Goal: Task Accomplishment & Management: Use online tool/utility

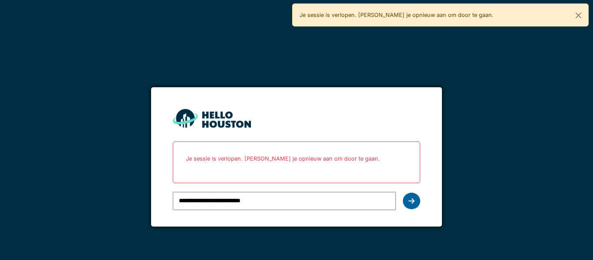
click at [407, 199] on div at bounding box center [411, 201] width 17 height 17
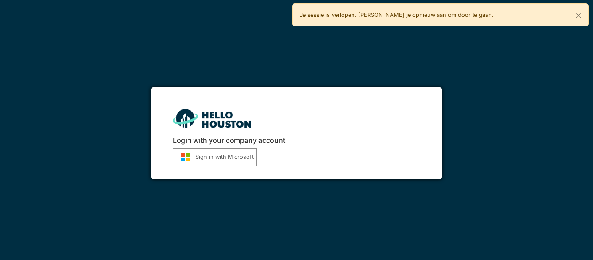
click at [210, 158] on button "Sign in with Microsoft" at bounding box center [215, 158] width 84 height 18
click at [232, 159] on button "Sign in with Microsoft" at bounding box center [215, 158] width 84 height 18
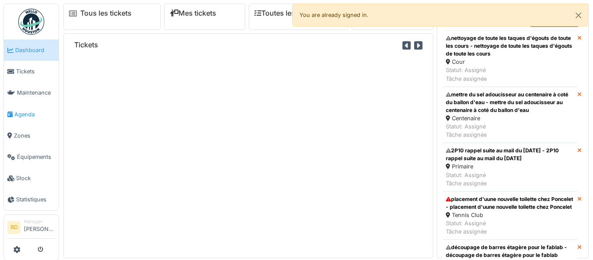
click at [27, 120] on link "Agenda" at bounding box center [31, 114] width 55 height 21
click at [15, 117] on span "Agenda" at bounding box center [34, 114] width 41 height 8
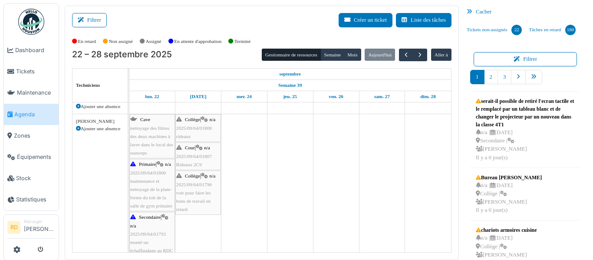
scroll to position [380, 0]
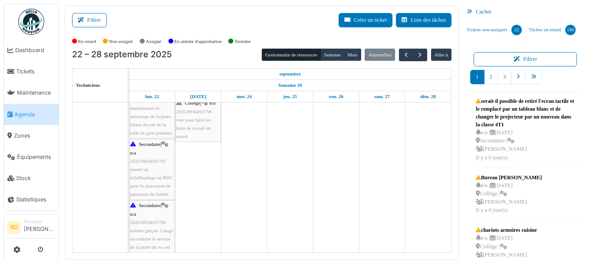
click at [188, 127] on span "voir pour faire les bons de travail en retard" at bounding box center [193, 128] width 35 height 22
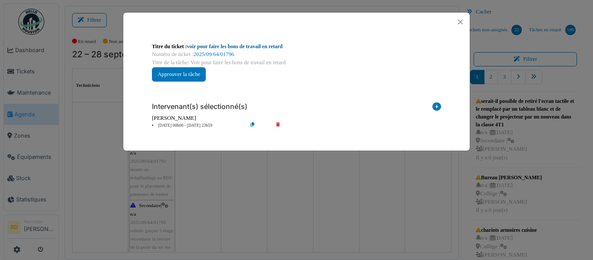
click at [220, 47] on link "voir pour faire les bons de travail en retard" at bounding box center [235, 46] width 96 height 6
click at [339, 6] on div "**********" at bounding box center [296, 130] width 593 height 260
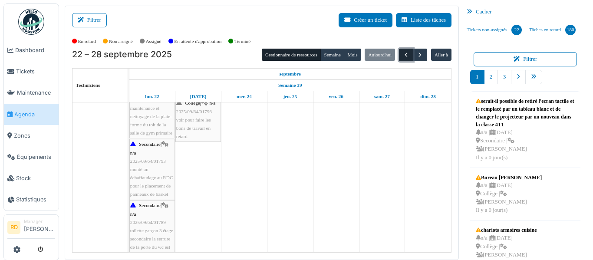
click at [405, 53] on span "button" at bounding box center [406, 54] width 7 height 7
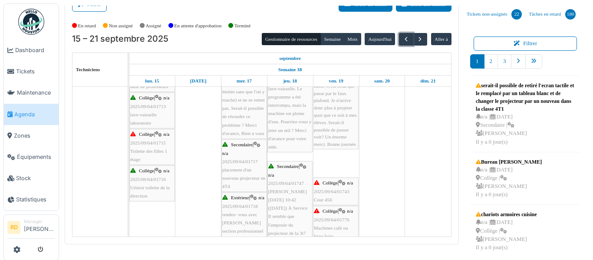
click at [142, 155] on div "Collège | n/a 2025/09/64/01715 Toilette des filles 1 étage" at bounding box center [152, 146] width 44 height 33
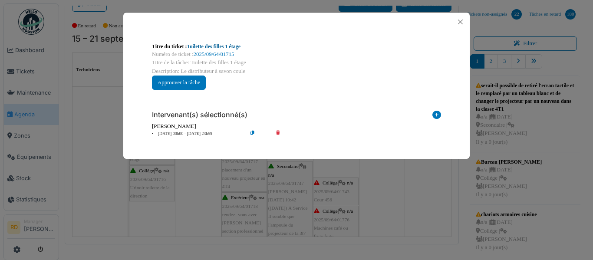
click at [211, 47] on link "Toilette des filles 1 étage" at bounding box center [214, 46] width 54 height 6
